Goal: Transaction & Acquisition: Purchase product/service

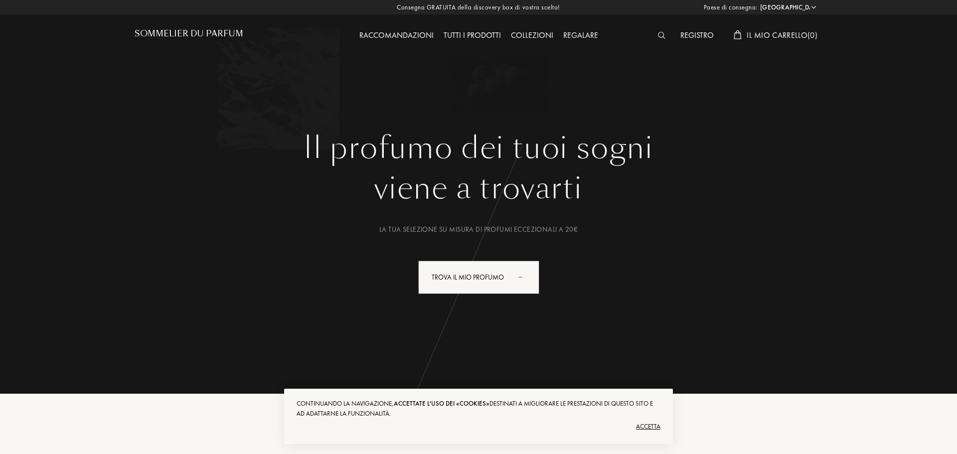
select select "IT"
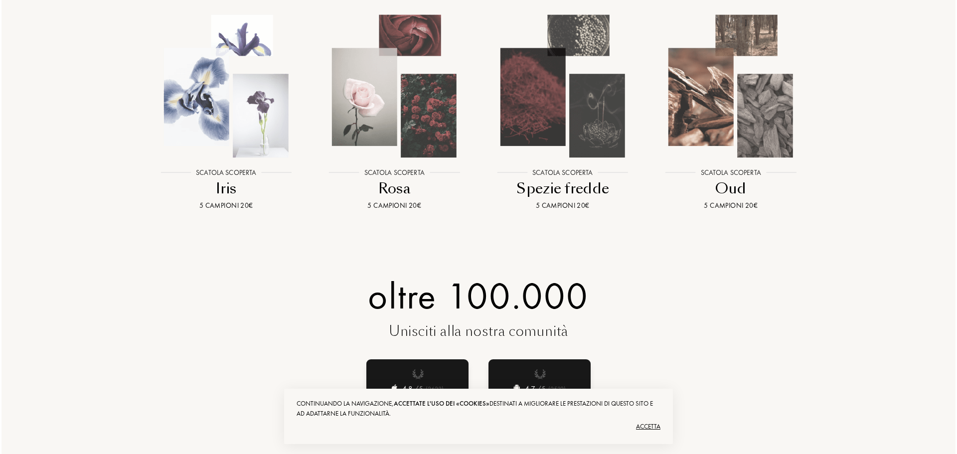
scroll to position [1196, 0]
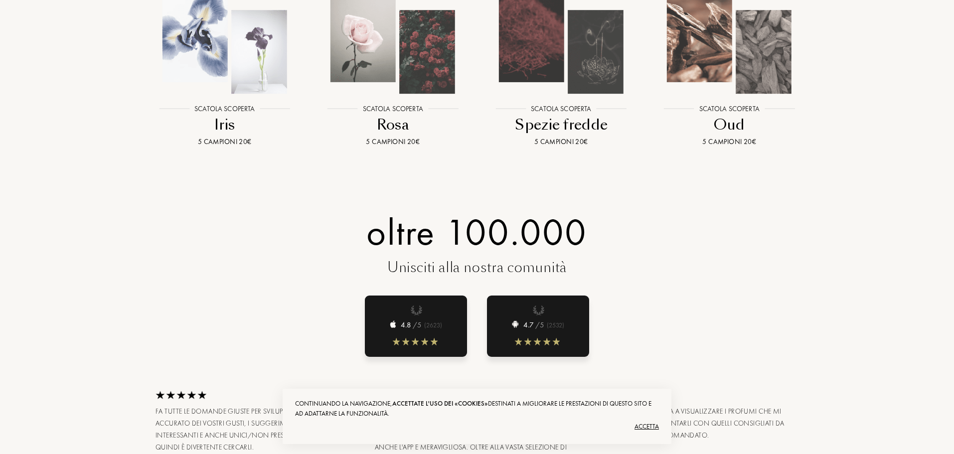
click at [185, 46] on img at bounding box center [225, 23] width 152 height 152
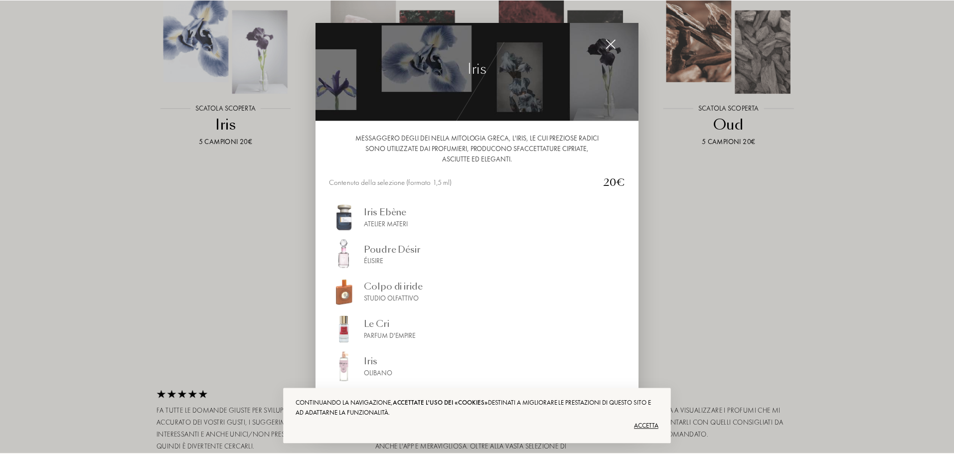
scroll to position [7, 0]
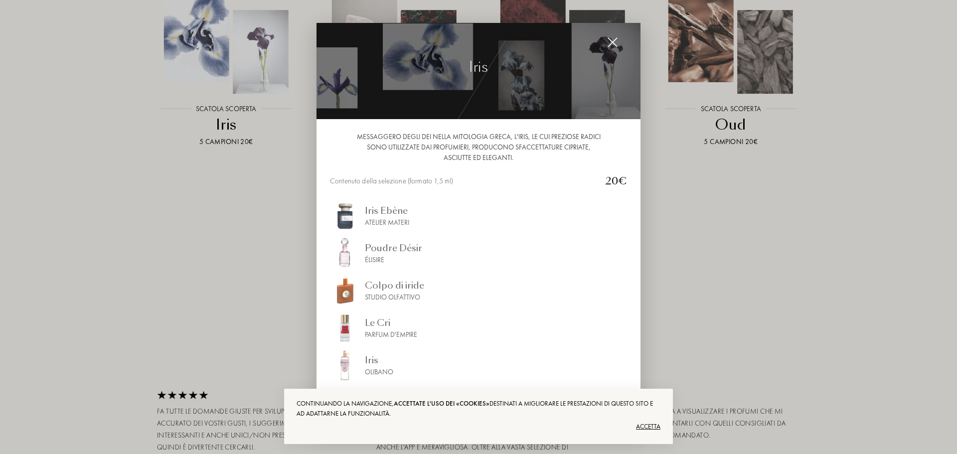
click at [260, 249] on div at bounding box center [478, 227] width 957 height 454
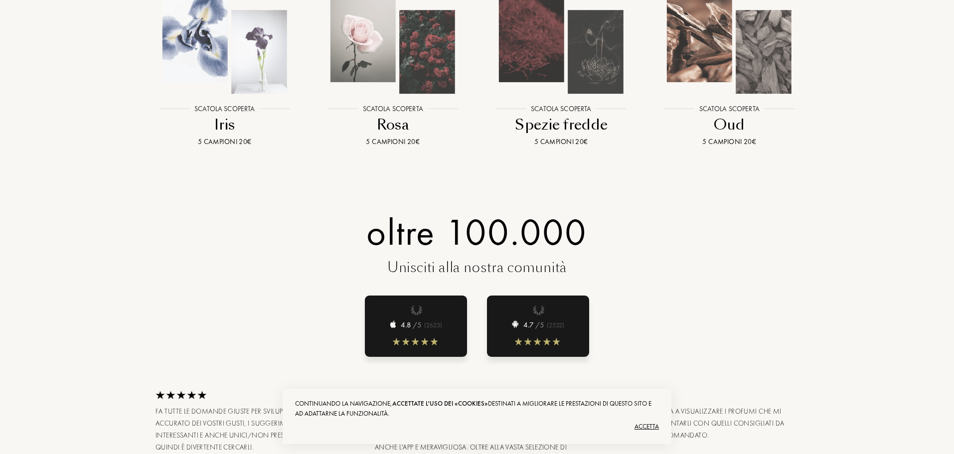
click at [394, 70] on img at bounding box center [393, 23] width 152 height 152
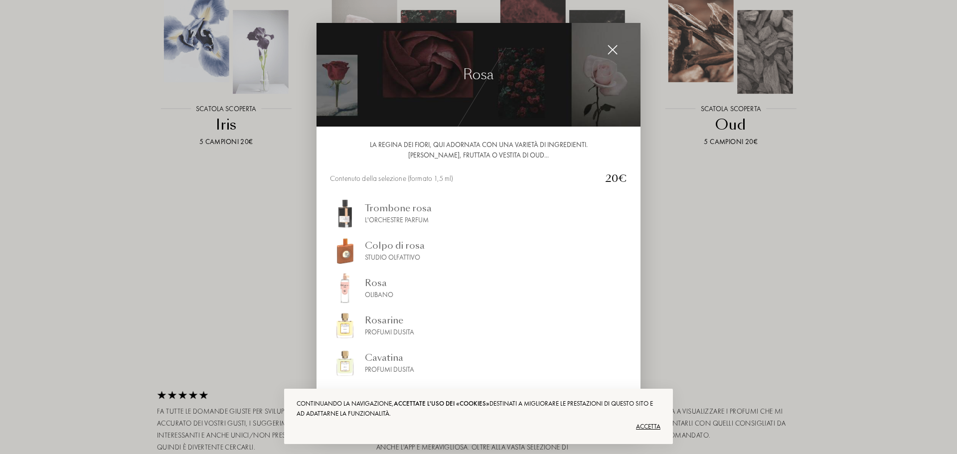
click at [142, 233] on div at bounding box center [478, 227] width 957 height 454
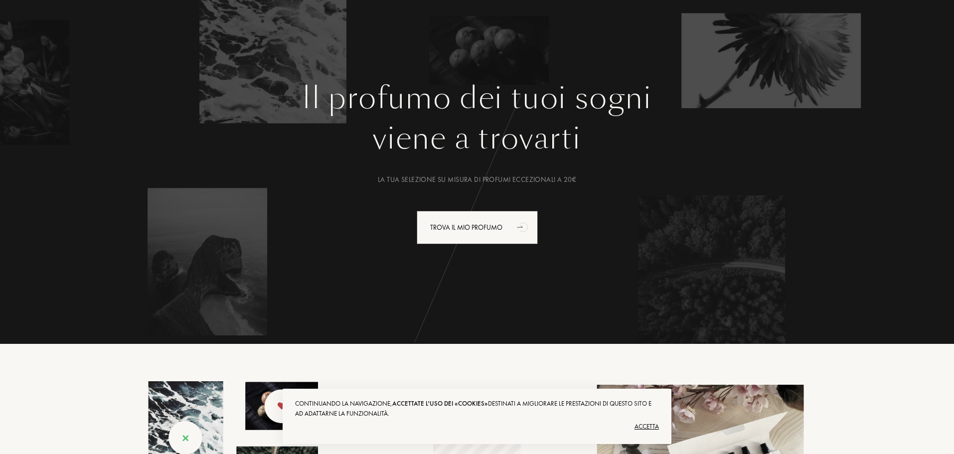
scroll to position [0, 0]
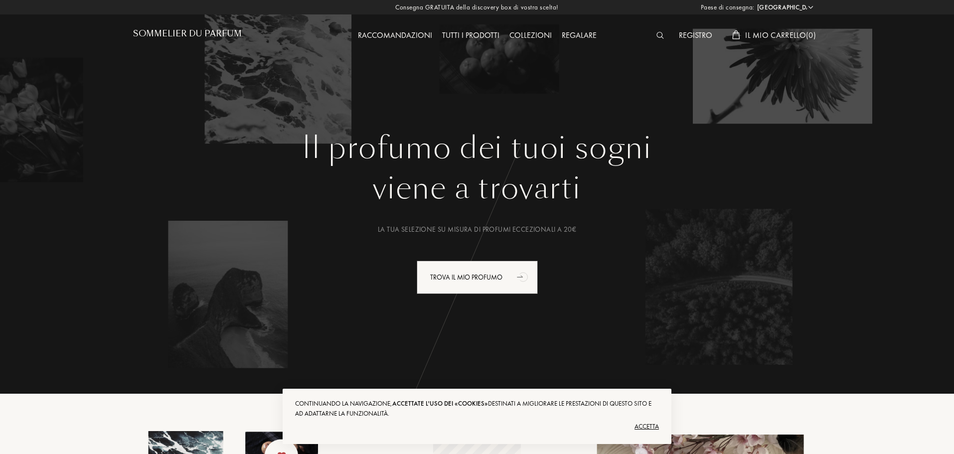
click at [527, 34] on font "Collezioni" at bounding box center [530, 35] width 42 height 10
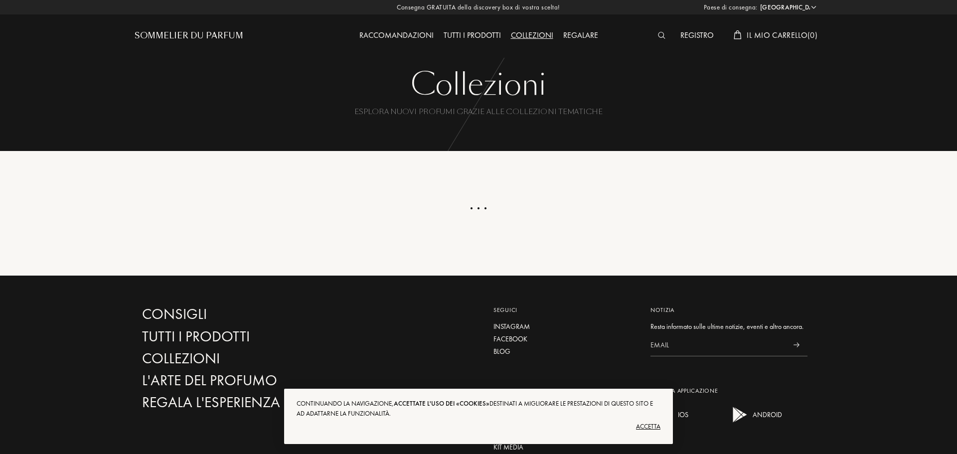
select select "IT"
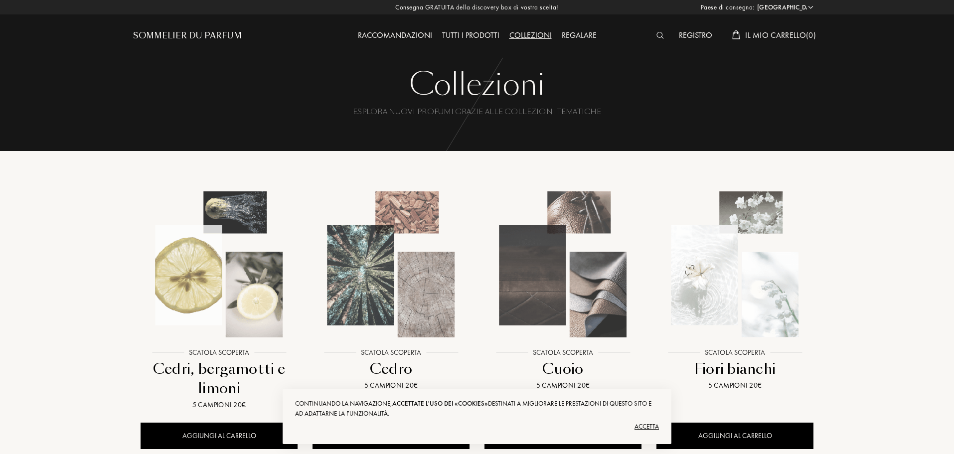
click at [162, 33] on div "Sommelier du Parfum" at bounding box center [187, 36] width 109 height 12
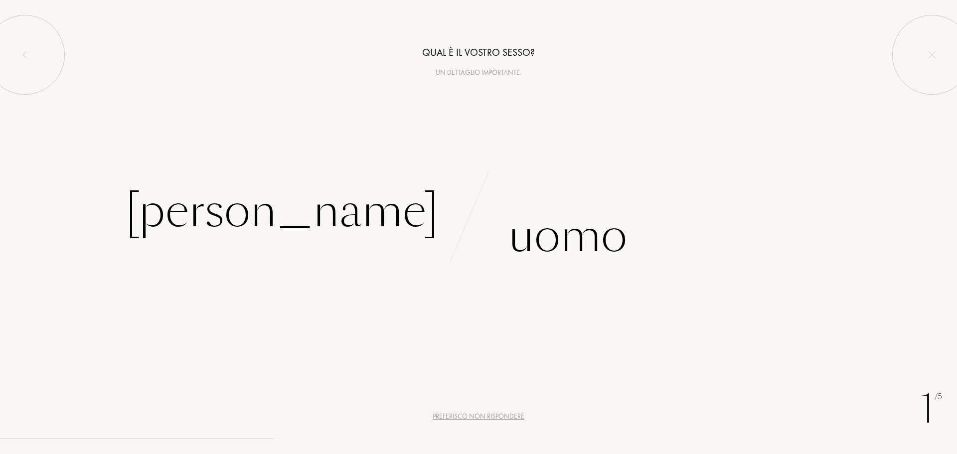
click at [371, 229] on div "s" at bounding box center [372, 246] width 11 height 37
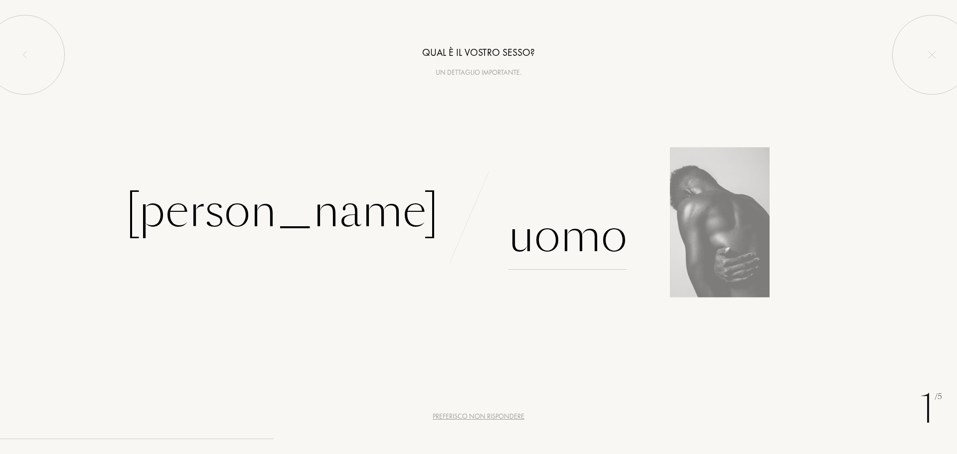
click at [556, 235] on div "Uomo" at bounding box center [567, 235] width 119 height 67
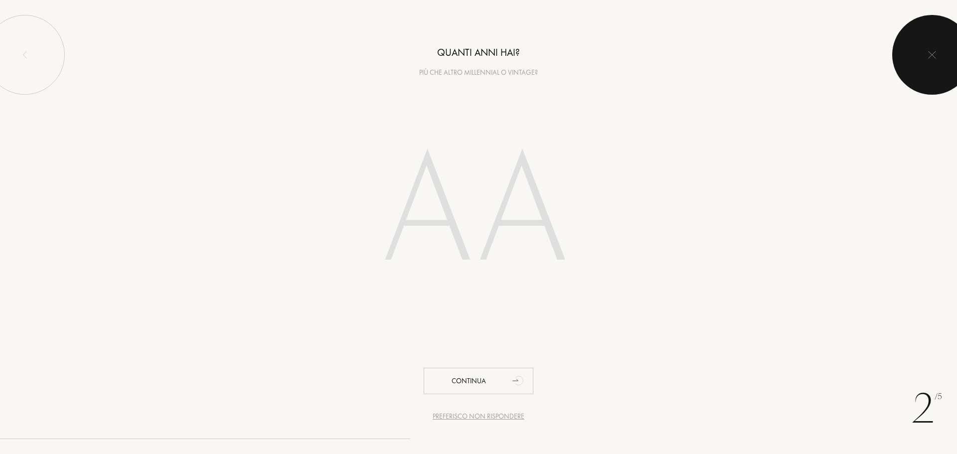
click at [921, 47] on div at bounding box center [932, 55] width 80 height 80
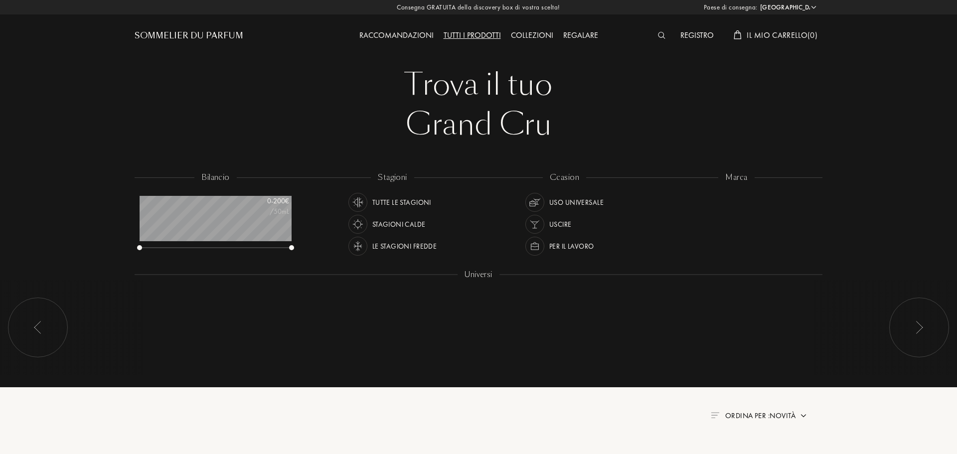
select select "IT"
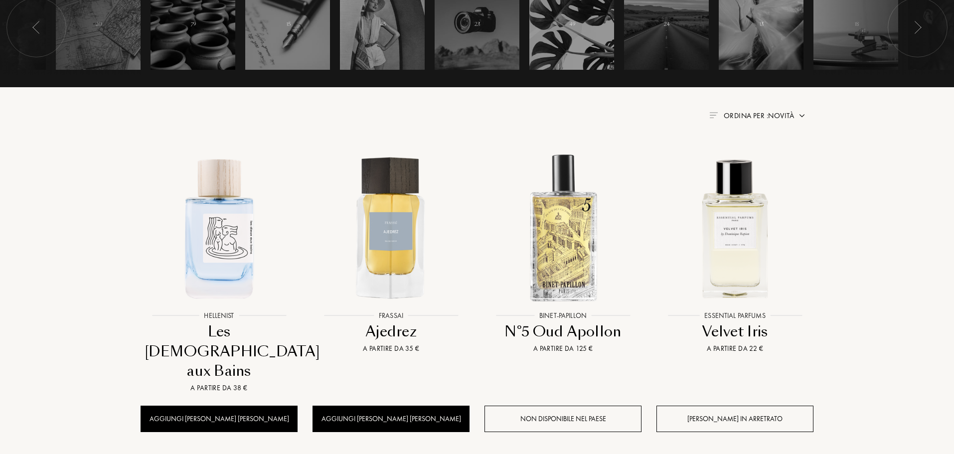
scroll to position [299, 0]
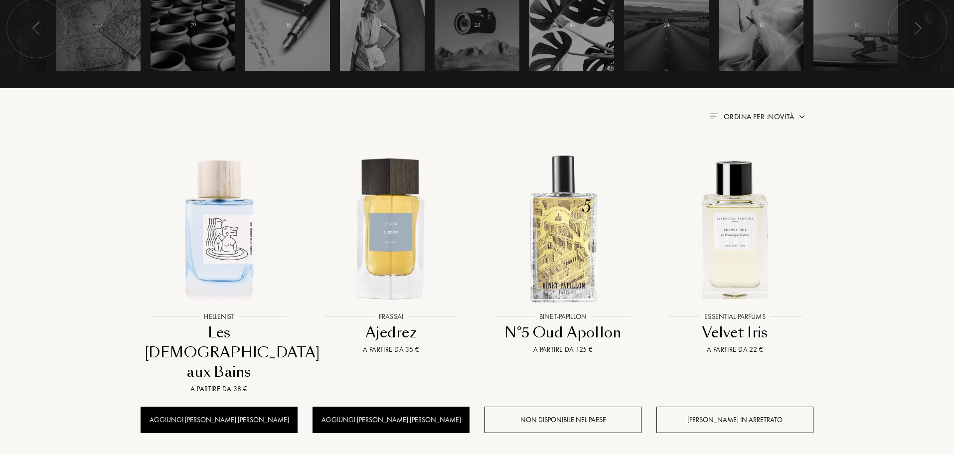
click at [783, 115] on span "Ordina per : Novità" at bounding box center [759, 117] width 70 height 10
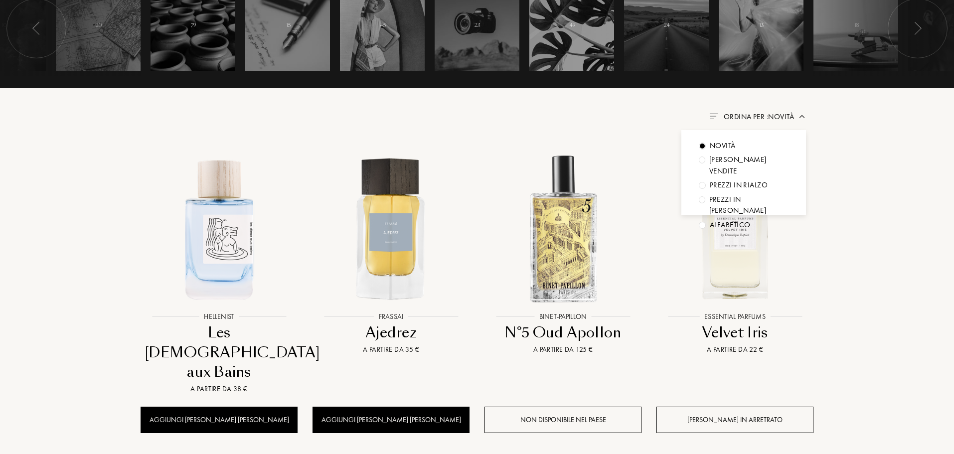
click at [699, 150] on div at bounding box center [702, 146] width 7 height 7
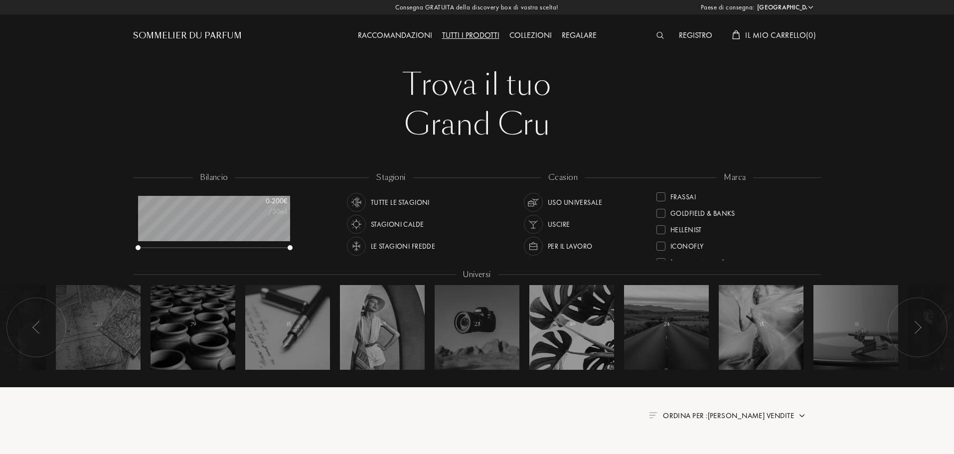
click at [543, 33] on div "Collezioni" at bounding box center [530, 35] width 52 height 13
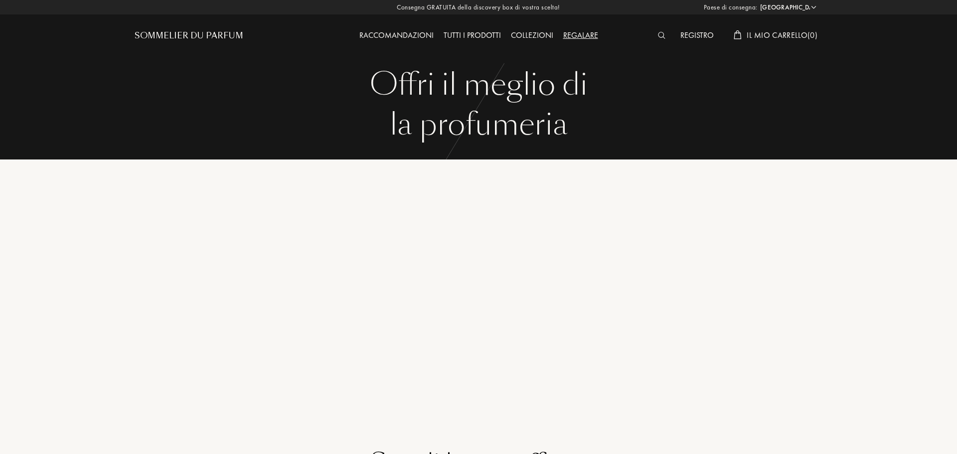
select select "IT"
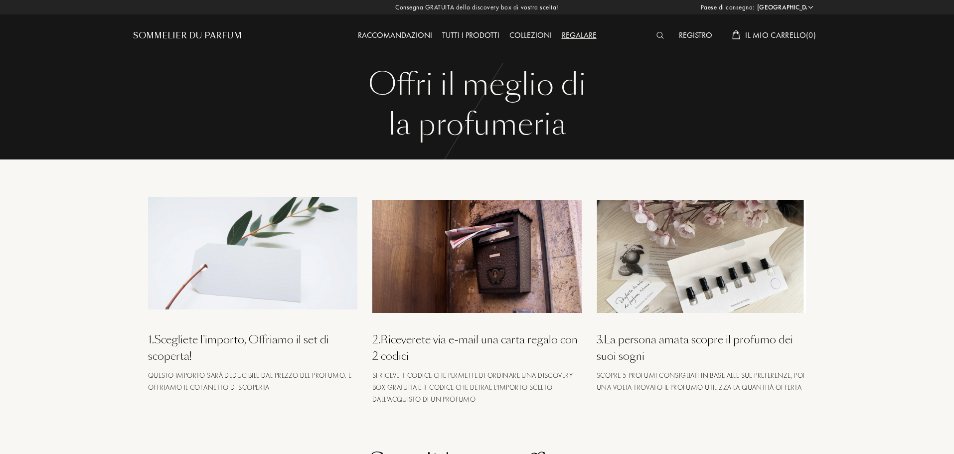
click at [253, 257] on img at bounding box center [252, 253] width 209 height 113
click at [457, 31] on div "Tutti i prodotti" at bounding box center [470, 35] width 67 height 13
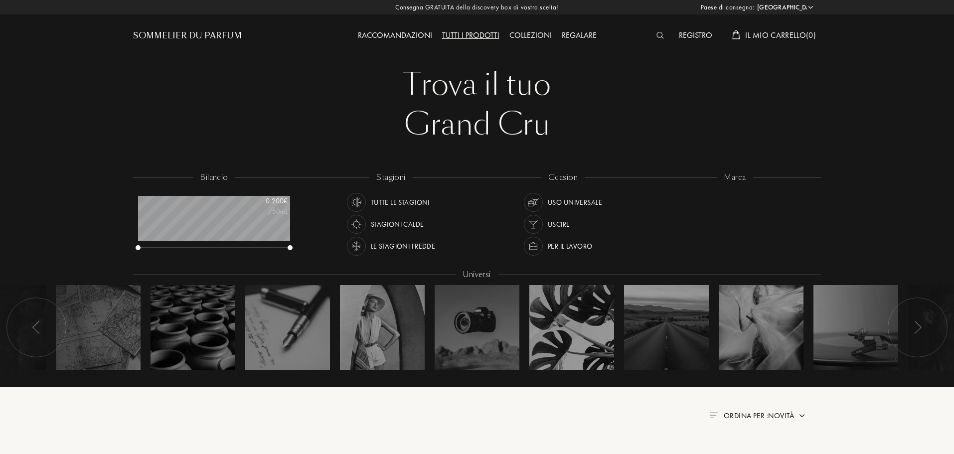
select select "IT"
click at [529, 31] on div "Collezioni" at bounding box center [530, 35] width 52 height 13
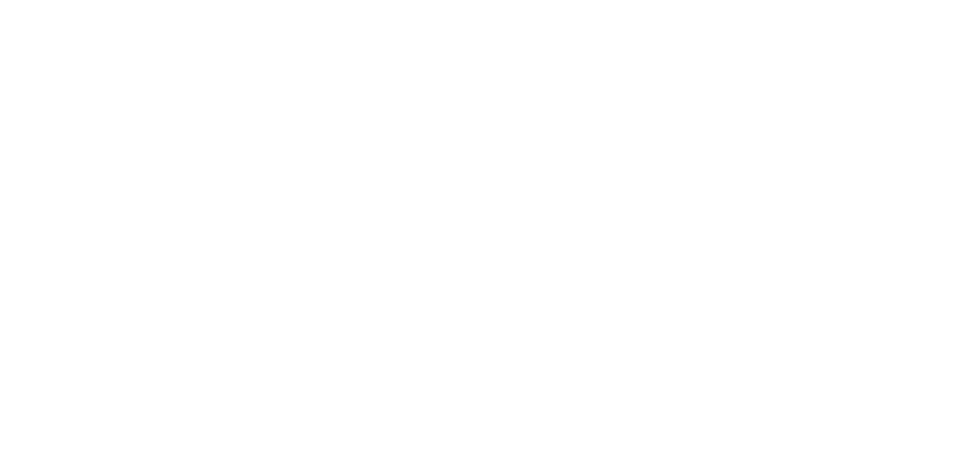
select select "IT"
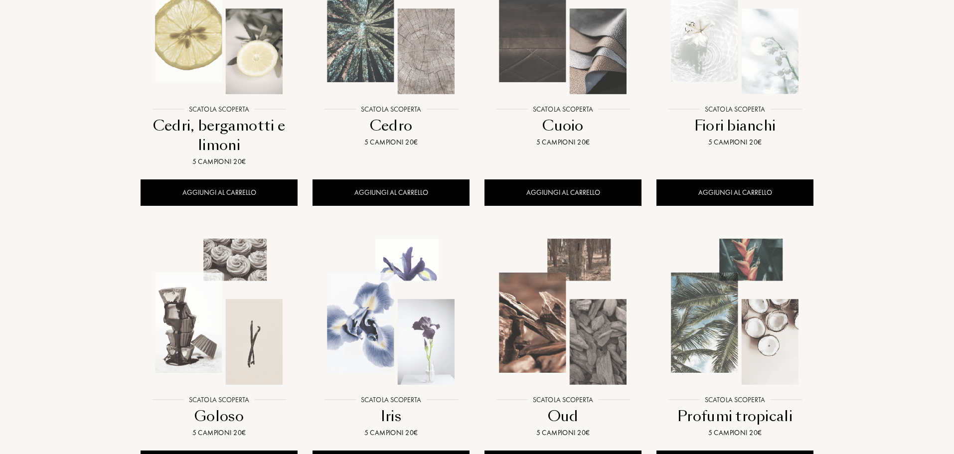
scroll to position [249, 0]
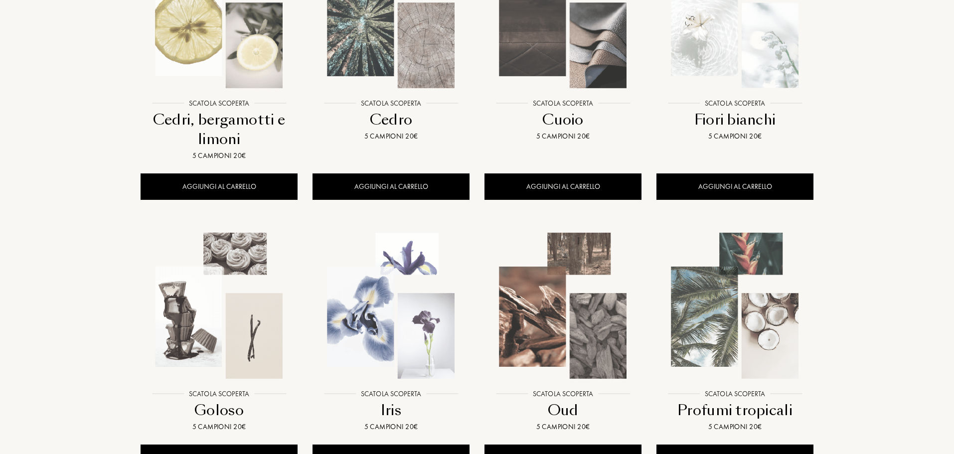
click at [239, 125] on div "Cedri, bergamotti e limoni" at bounding box center [219, 129] width 149 height 39
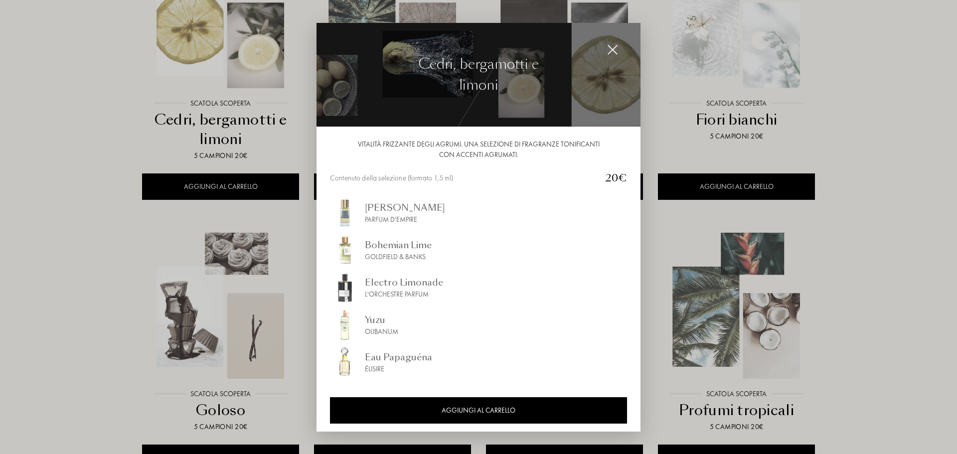
click at [91, 208] on div at bounding box center [478, 227] width 957 height 454
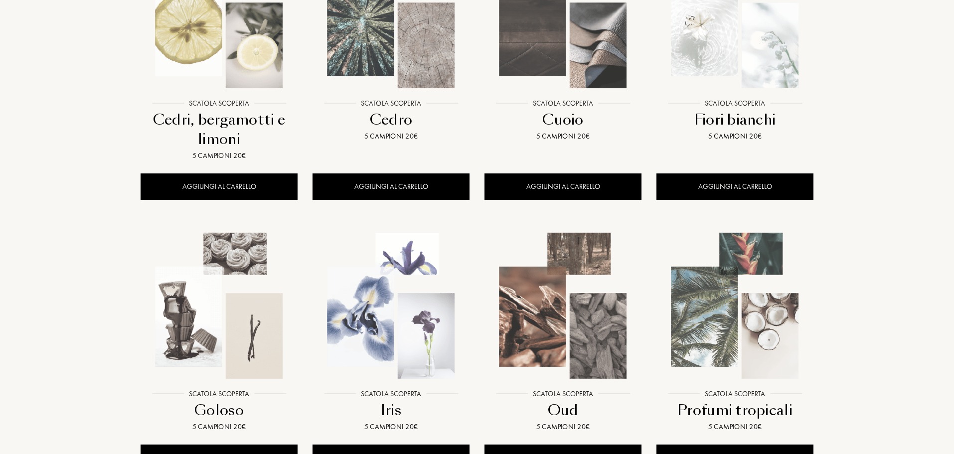
click at [549, 75] on img at bounding box center [562, 15] width 155 height 155
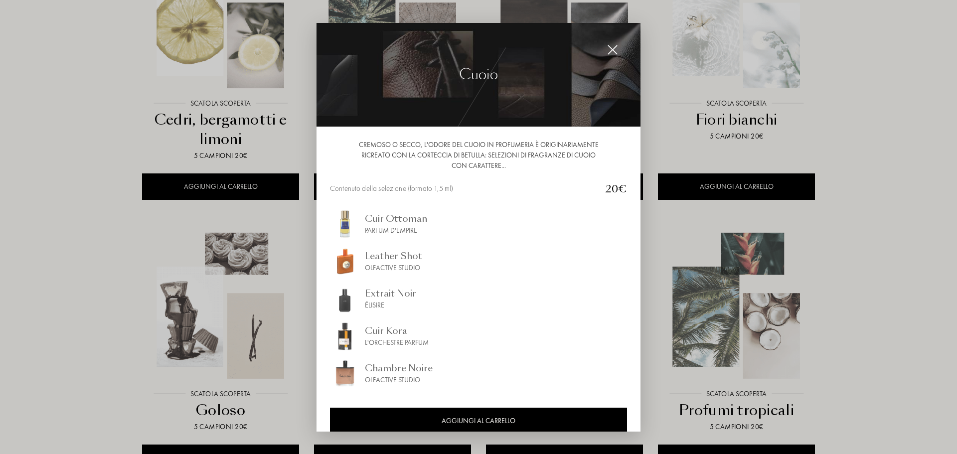
click at [72, 133] on div at bounding box center [478, 227] width 957 height 454
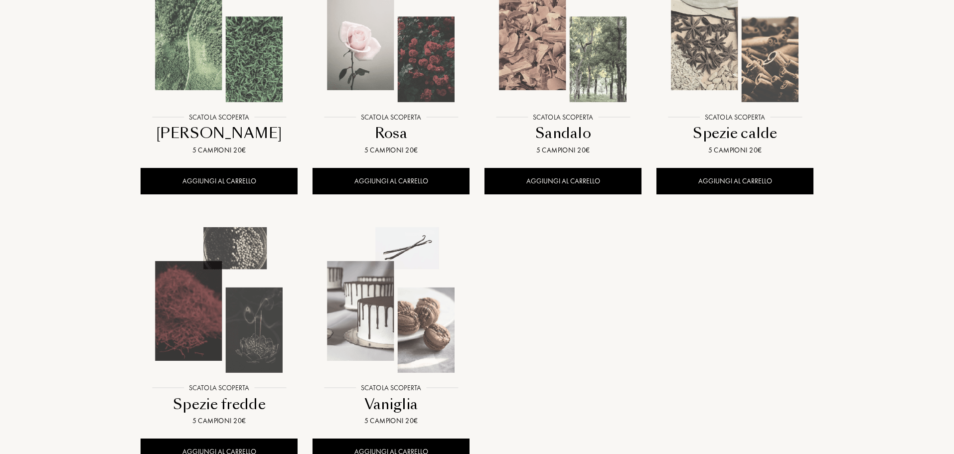
scroll to position [797, 0]
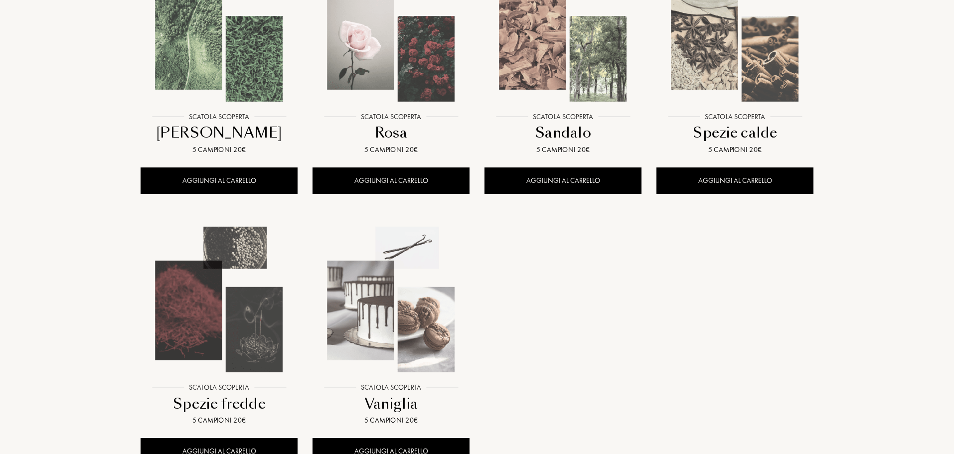
click at [219, 80] on img at bounding box center [219, 28] width 155 height 155
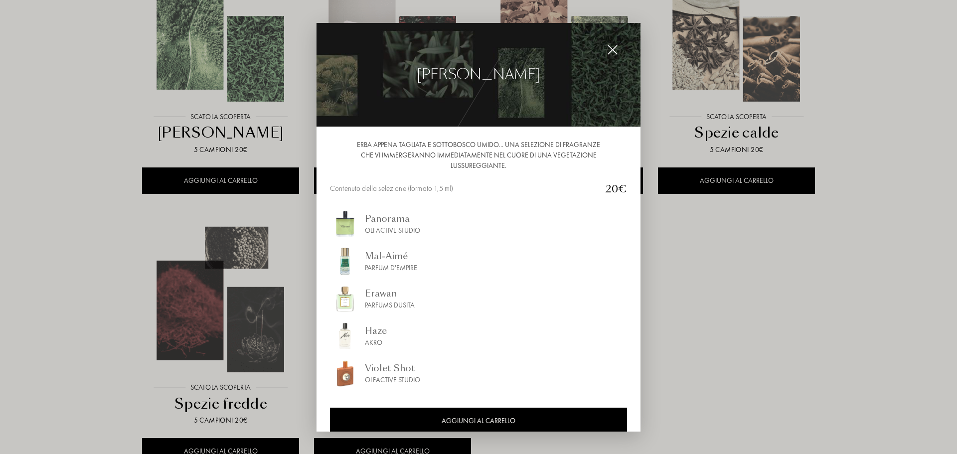
drag, startPoint x: 84, startPoint y: 206, endPoint x: 79, endPoint y: 199, distance: 8.3
click at [83, 206] on div at bounding box center [478, 227] width 957 height 454
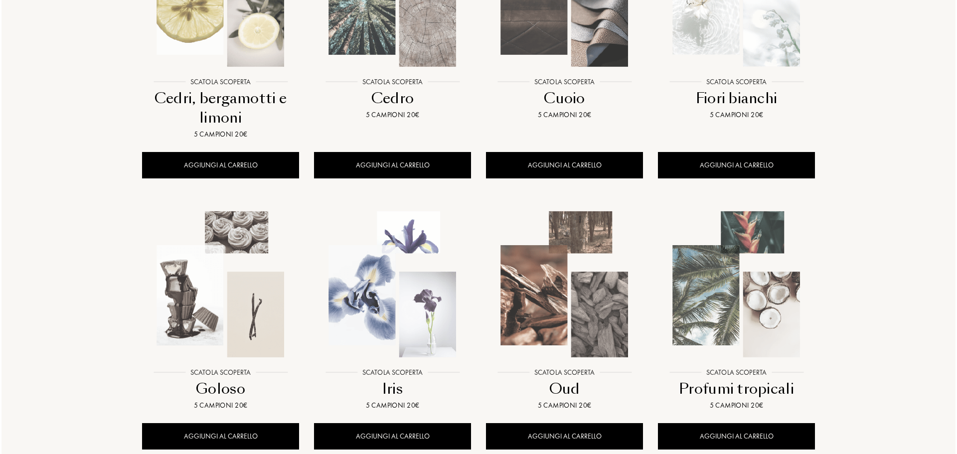
scroll to position [349, 0]
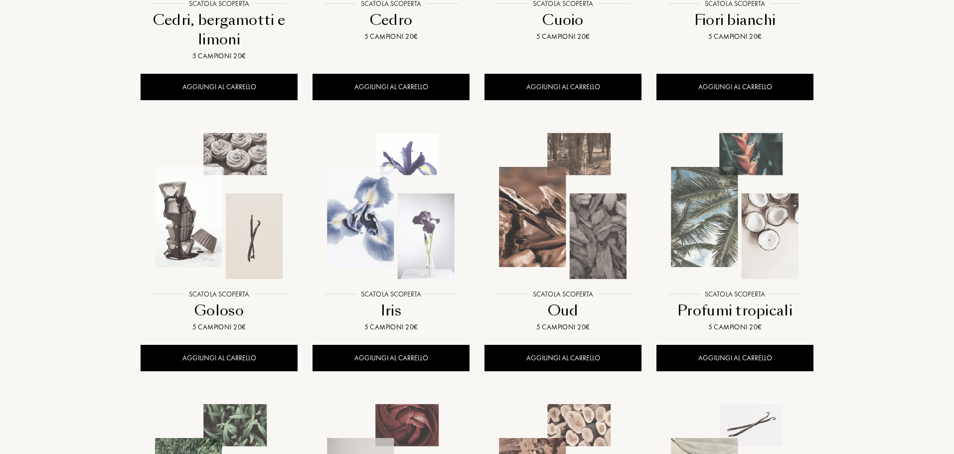
click at [391, 178] on img at bounding box center [390, 206] width 155 height 155
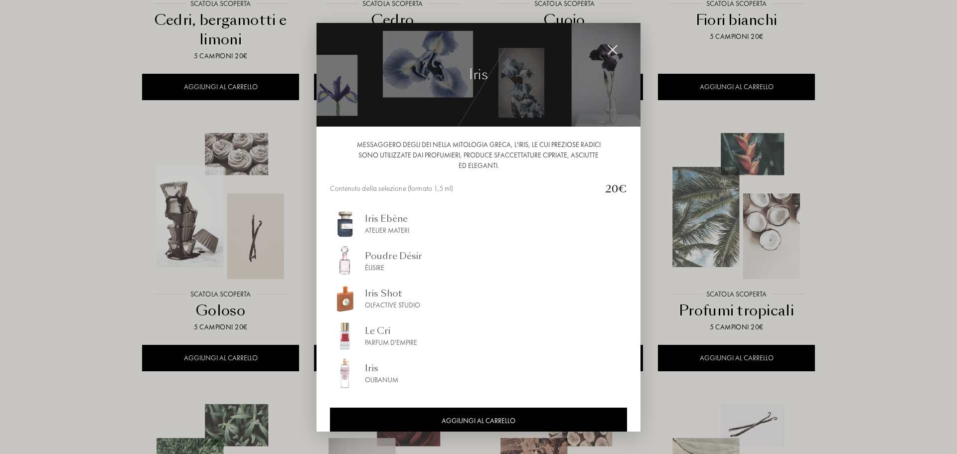
click at [45, 98] on div at bounding box center [478, 227] width 957 height 454
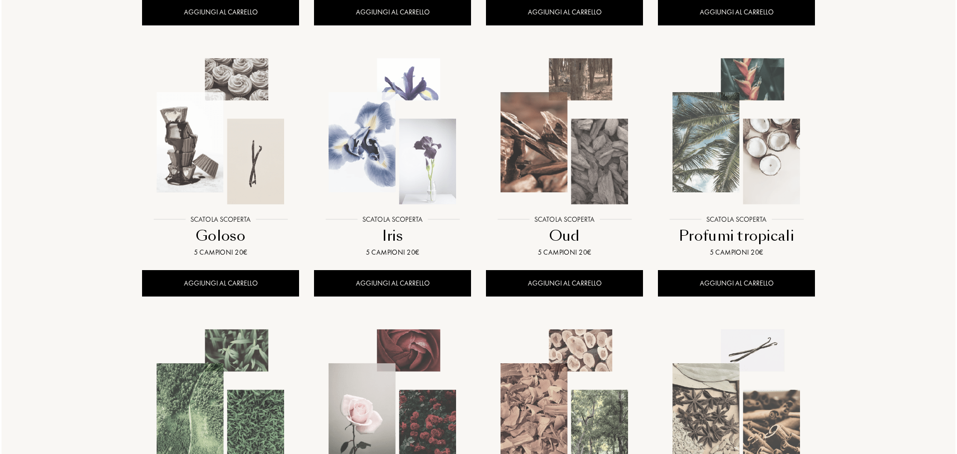
scroll to position [498, 0]
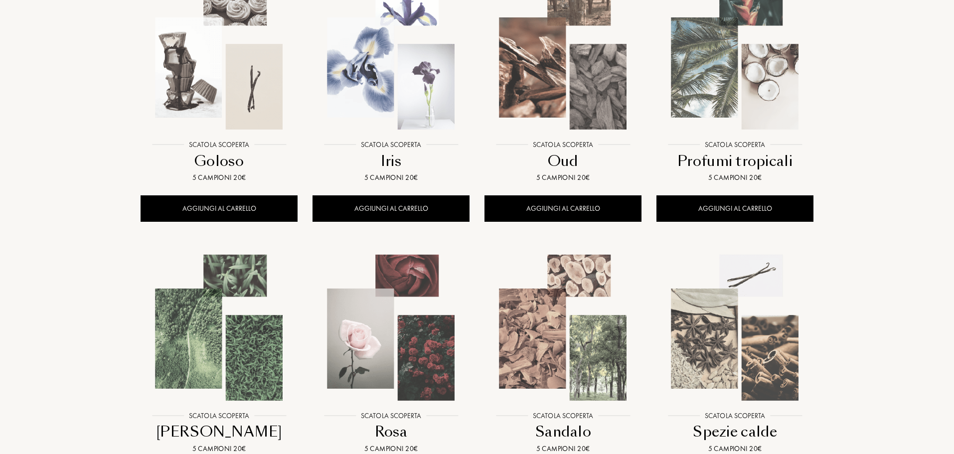
click at [378, 297] on img at bounding box center [390, 327] width 155 height 155
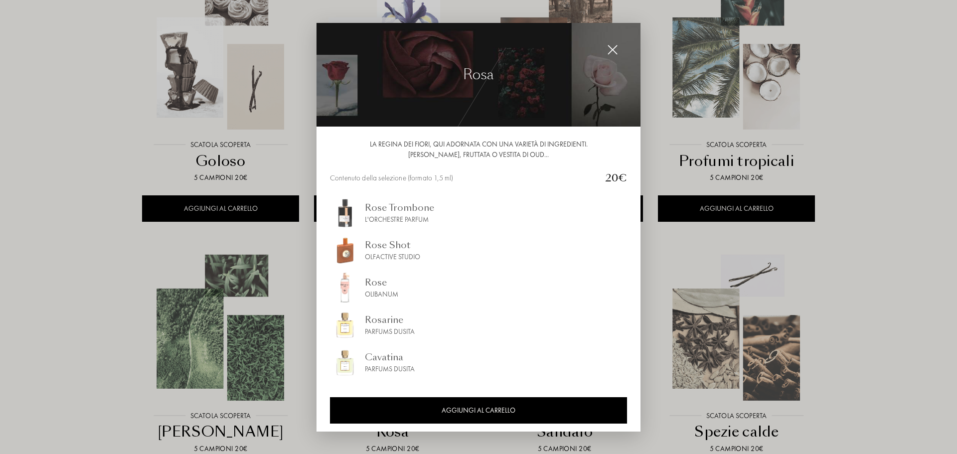
click at [40, 108] on div at bounding box center [478, 227] width 957 height 454
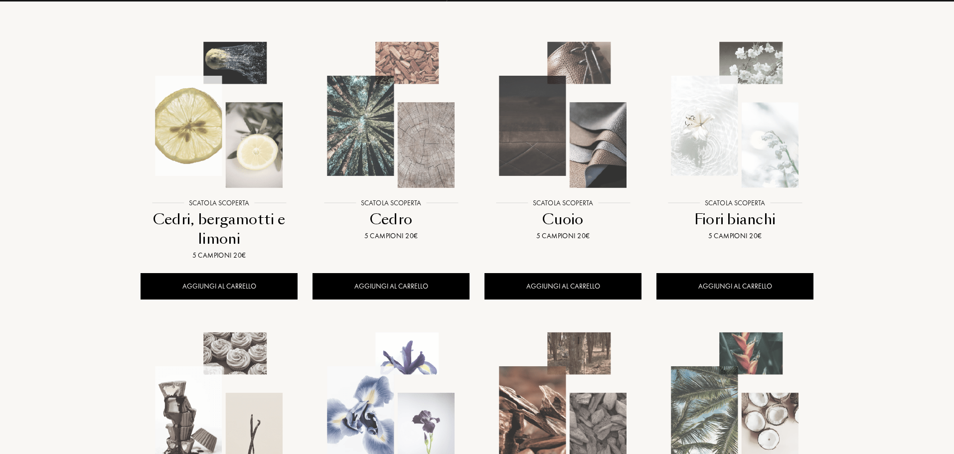
scroll to position [0, 0]
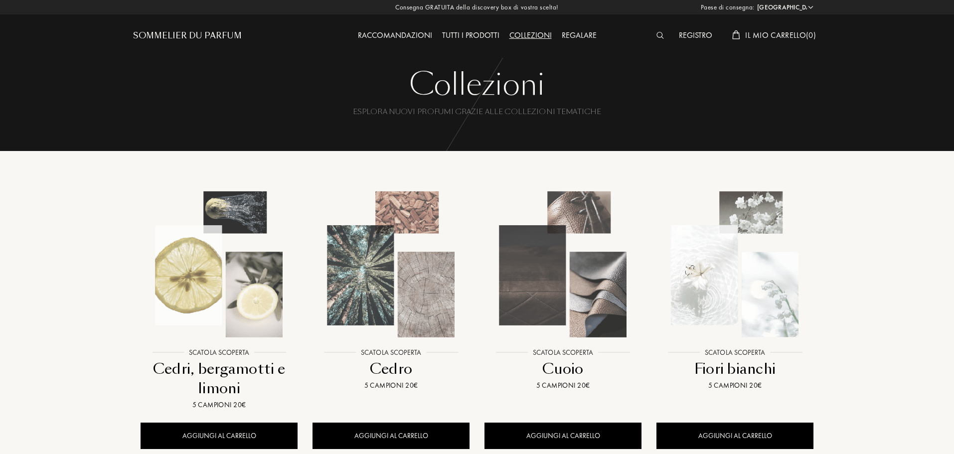
click at [465, 34] on div "Tutti i prodotti" at bounding box center [470, 35] width 67 height 13
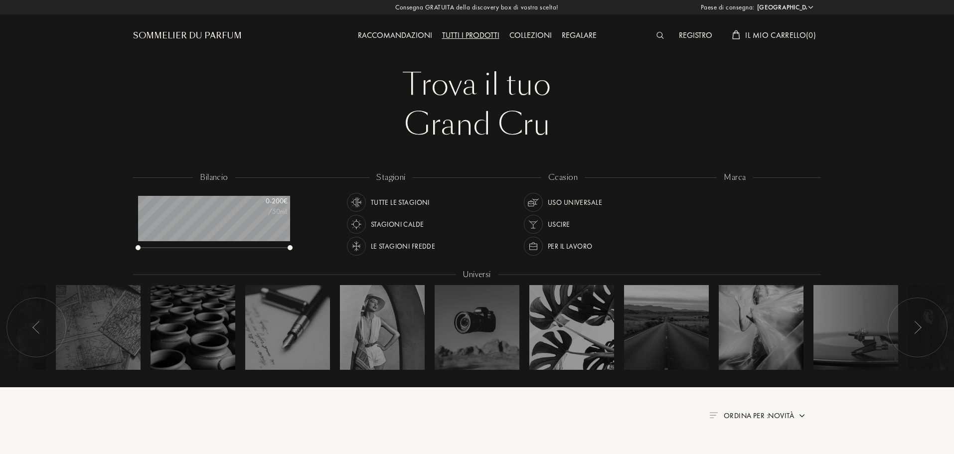
select select "IT"
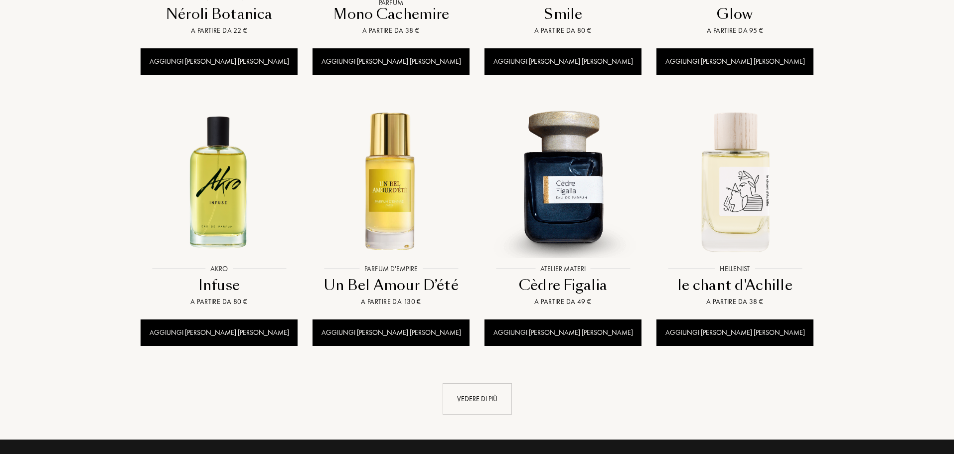
scroll to position [947, 0]
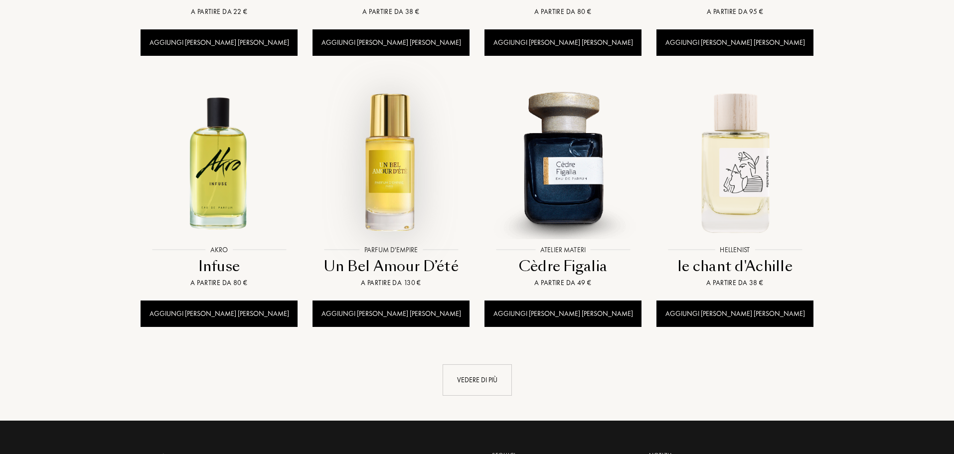
click at [380, 164] on img at bounding box center [390, 161] width 155 height 155
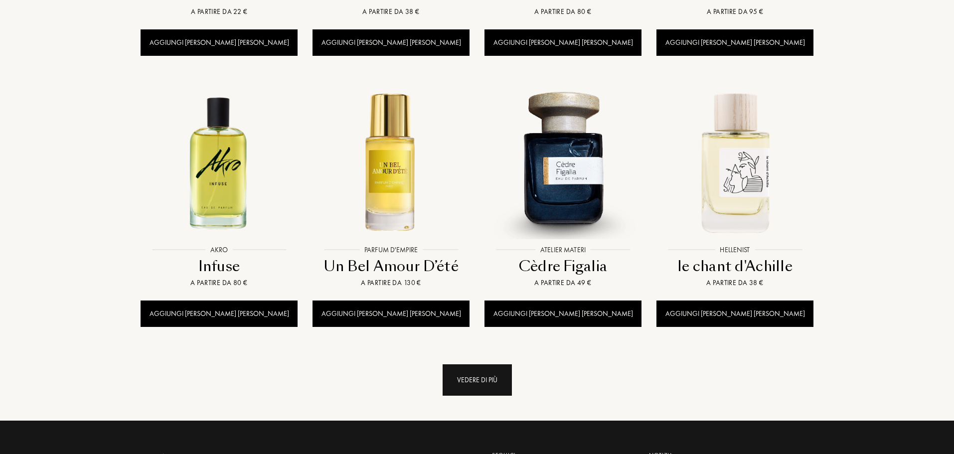
click at [454, 364] on div "Vedere di più" at bounding box center [477, 379] width 69 height 31
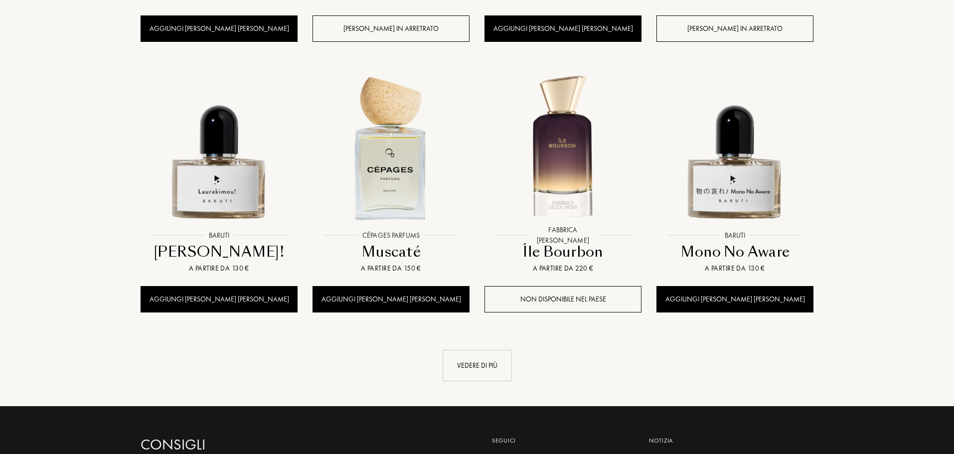
scroll to position [1844, 0]
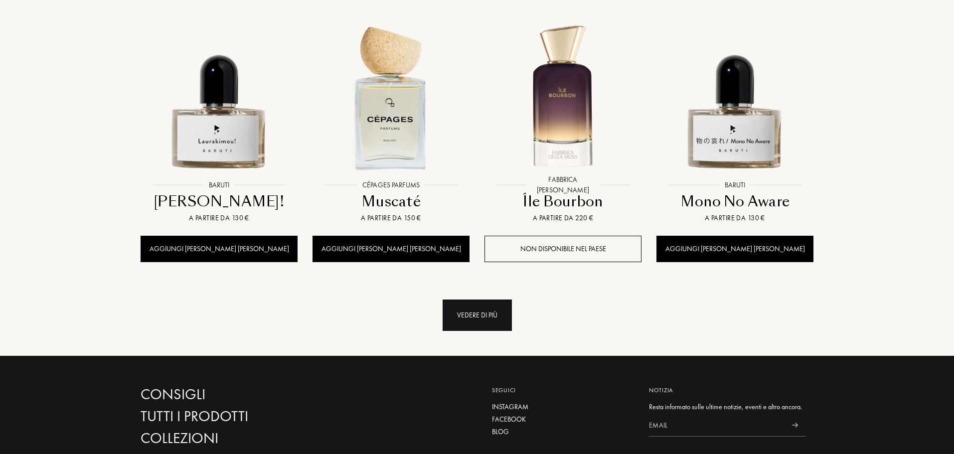
click at [469, 300] on div "Vedere di più" at bounding box center [477, 315] width 69 height 31
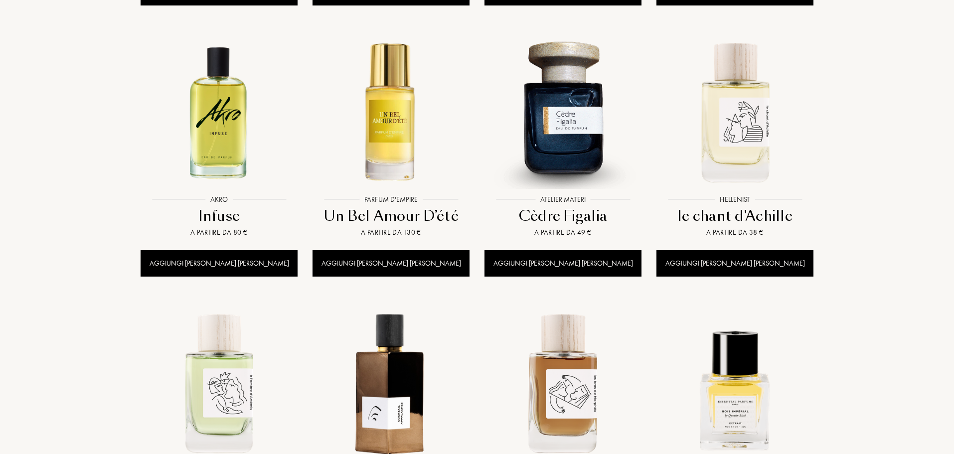
scroll to position [997, 0]
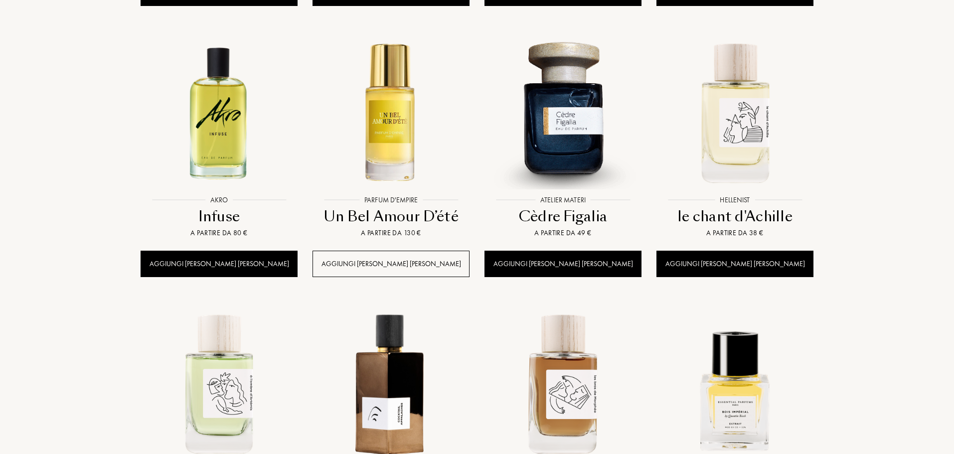
click at [366, 251] on div "Aggiungi campione al carrello" at bounding box center [390, 264] width 157 height 26
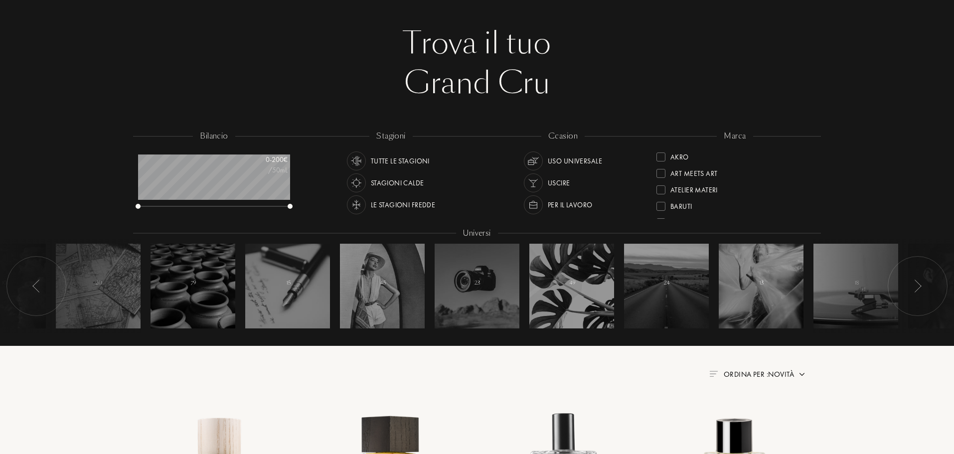
scroll to position [0, 0]
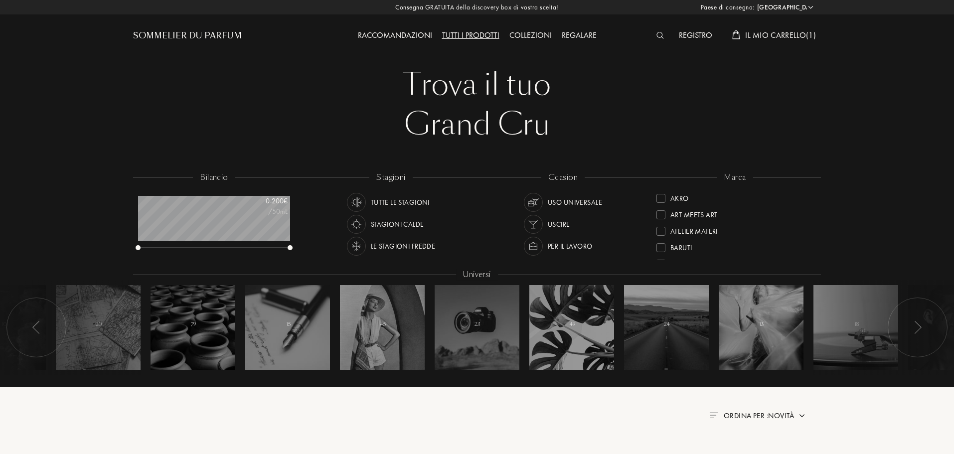
click at [778, 31] on span "Il mio carrello ( 1 )" at bounding box center [780, 35] width 71 height 10
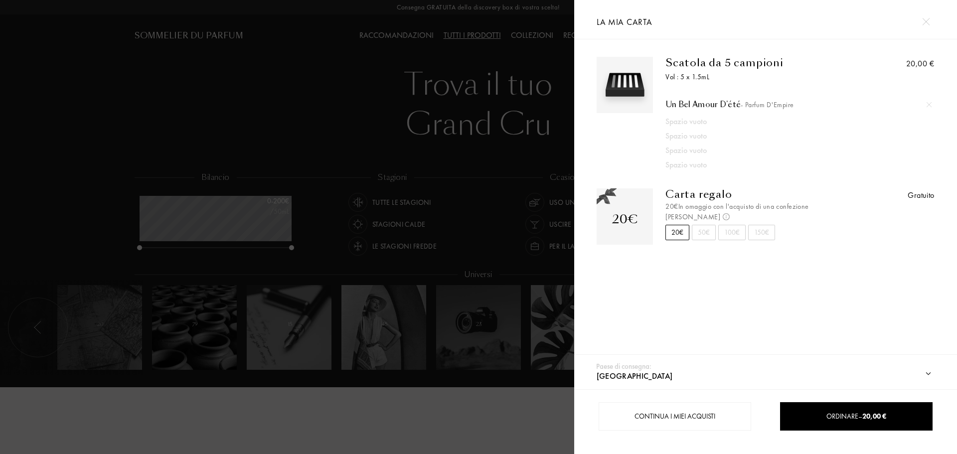
click at [697, 124] on div "Spazio vuoto" at bounding box center [785, 122] width 240 height 12
click at [926, 104] on img at bounding box center [928, 104] width 5 height 5
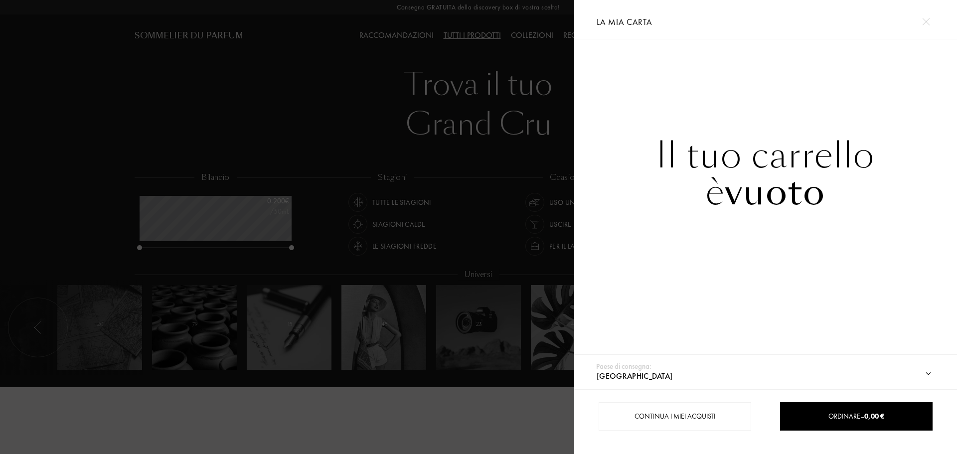
click at [925, 21] on img at bounding box center [925, 21] width 7 height 7
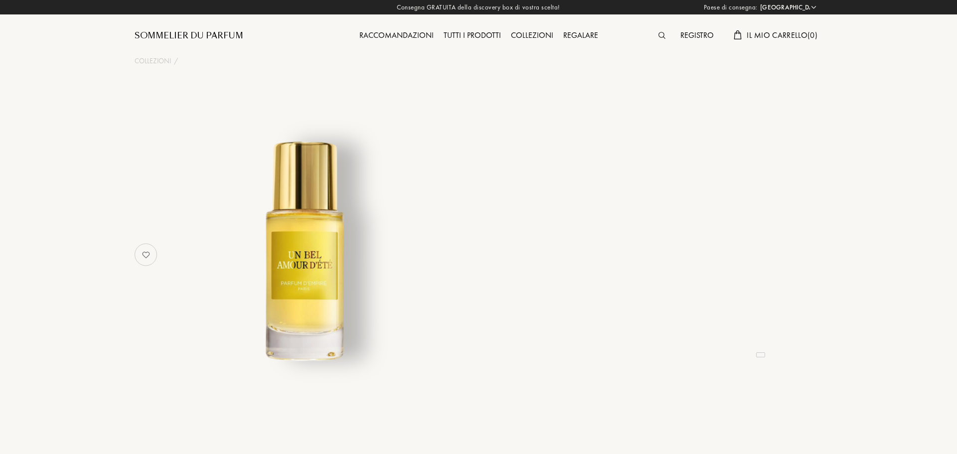
select select "IT"
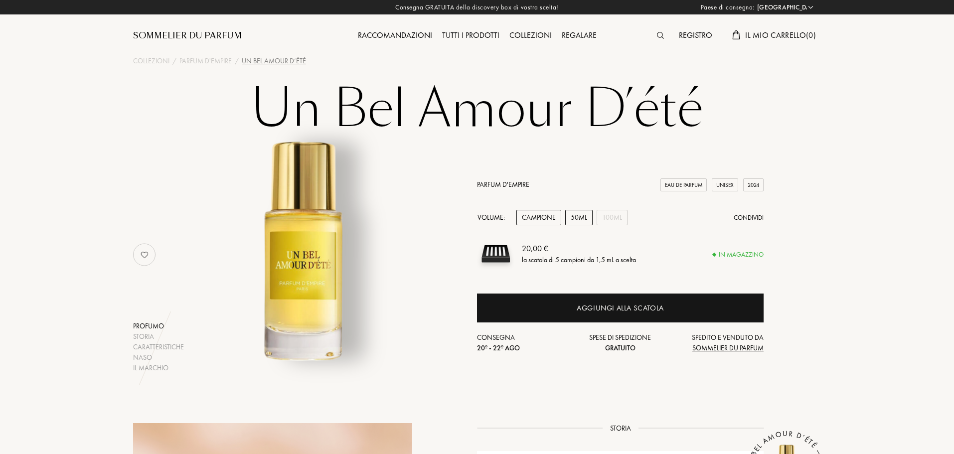
click at [584, 219] on div "50mL" at bounding box center [578, 217] width 27 height 15
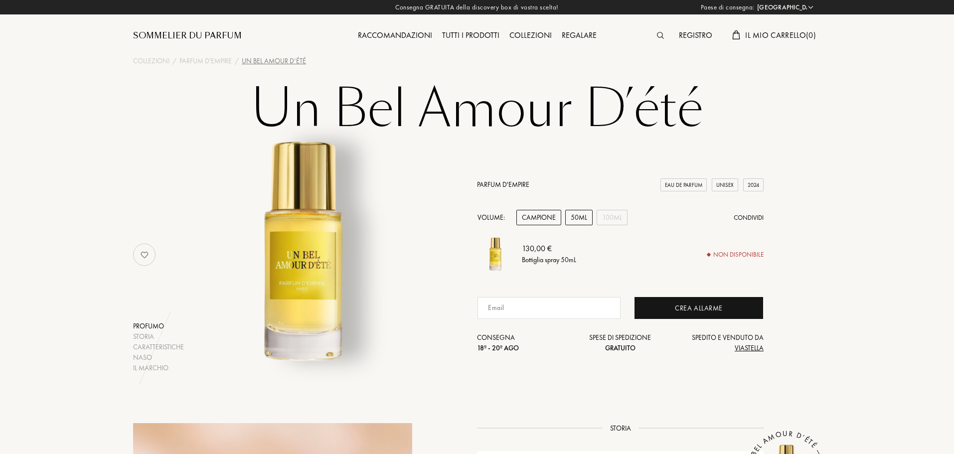
click at [550, 216] on div "Campione" at bounding box center [538, 217] width 45 height 15
